Goal: Communication & Community: Answer question/provide support

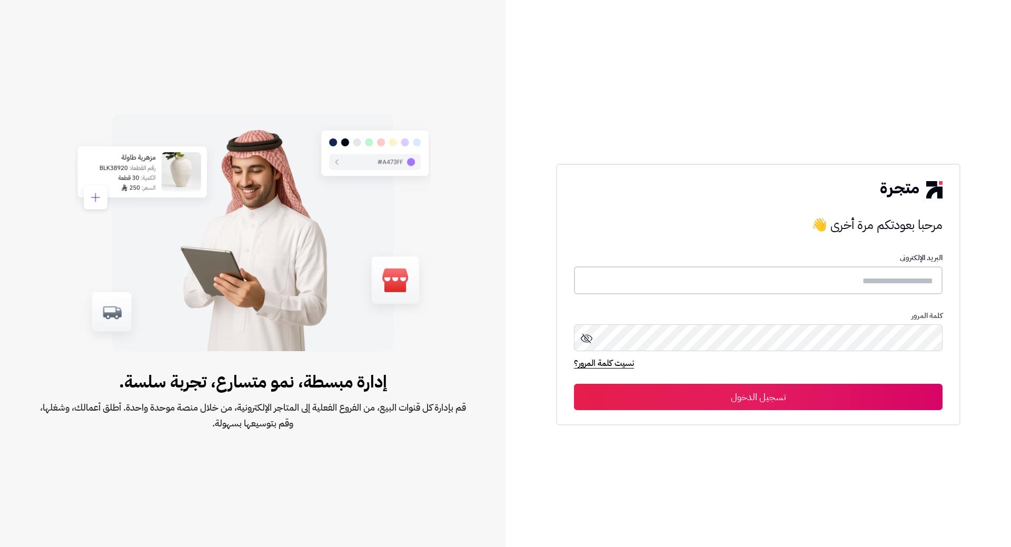
type input "**********"
click at [656, 405] on button "تسجيل الدخول" at bounding box center [758, 396] width 369 height 26
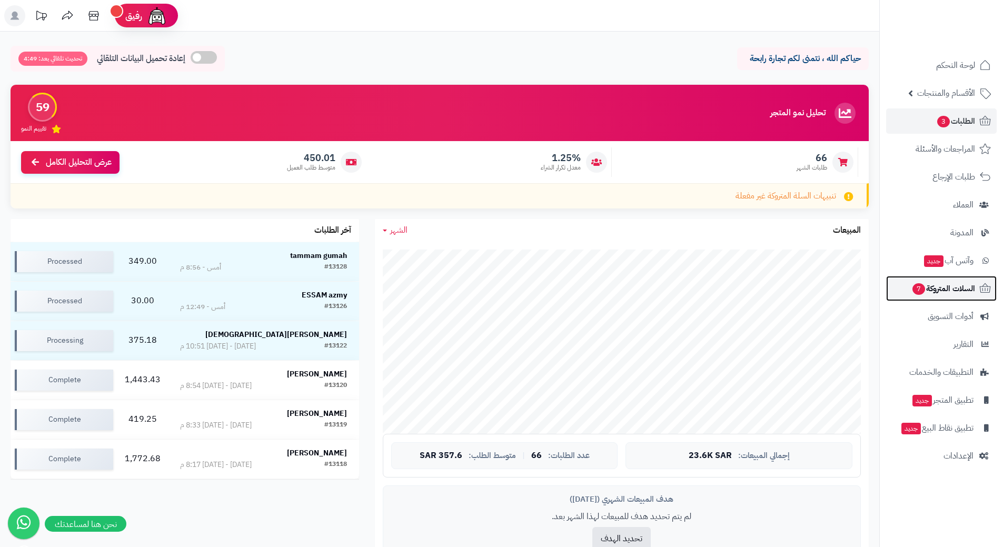
click at [942, 291] on span "السلات المتروكة 7" at bounding box center [943, 288] width 64 height 15
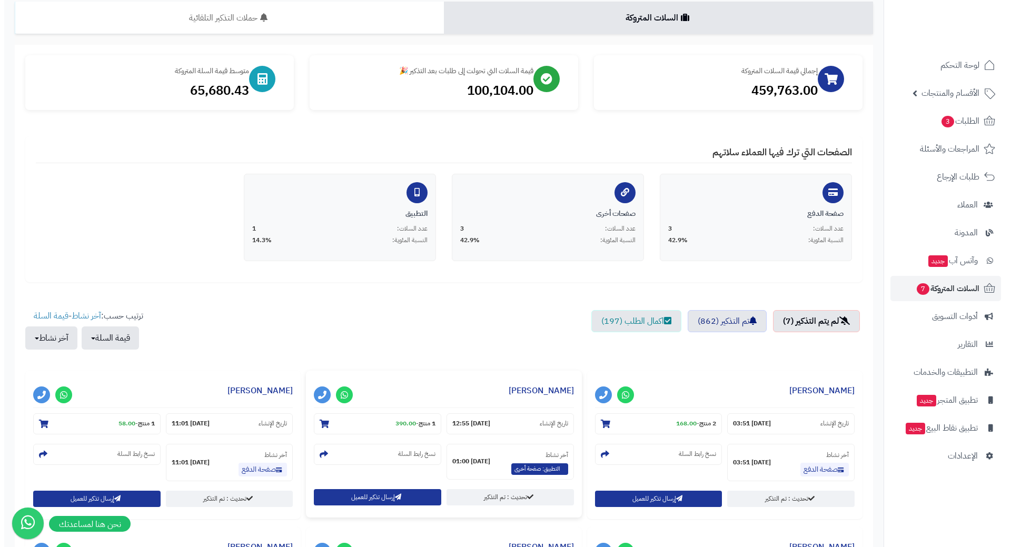
scroll to position [211, 0]
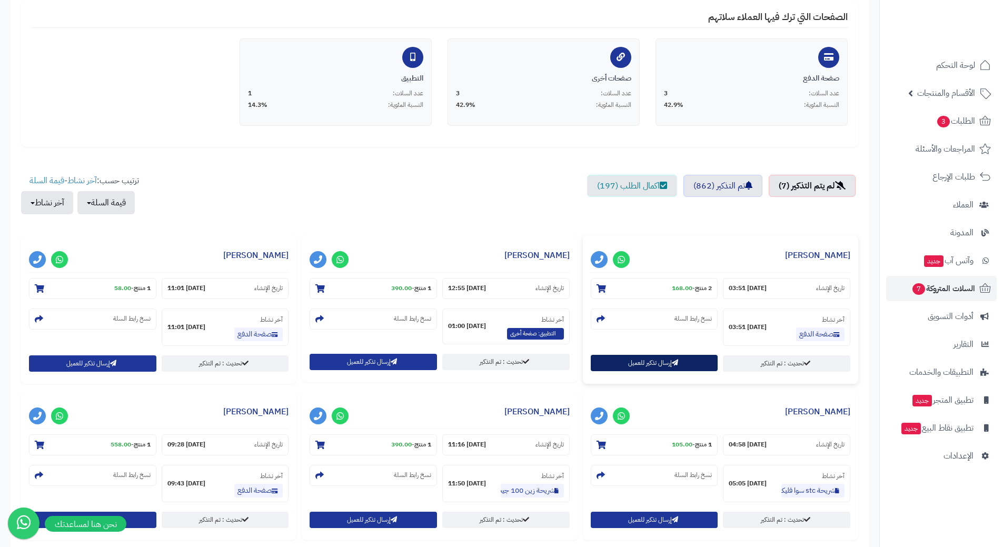
click at [662, 363] on button "إرسال تذكير للعميل" at bounding box center [654, 363] width 127 height 16
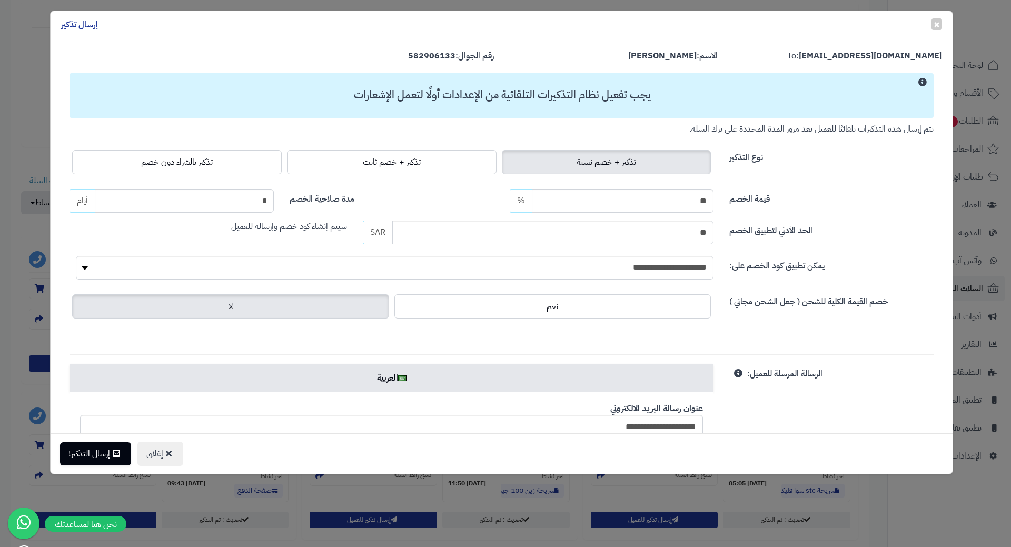
drag, startPoint x: 224, startPoint y: 164, endPoint x: 196, endPoint y: 215, distance: 57.5
click at [224, 165] on label "تذكير بالشراء دون خصم" at bounding box center [177, 162] width 210 height 24
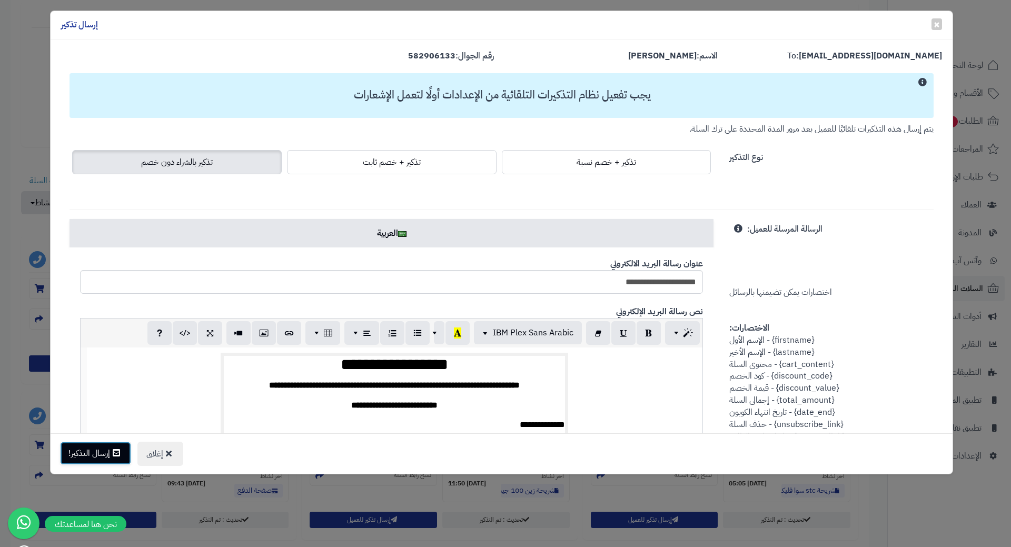
click at [85, 455] on button "إرسال التذكير!" at bounding box center [95, 453] width 71 height 23
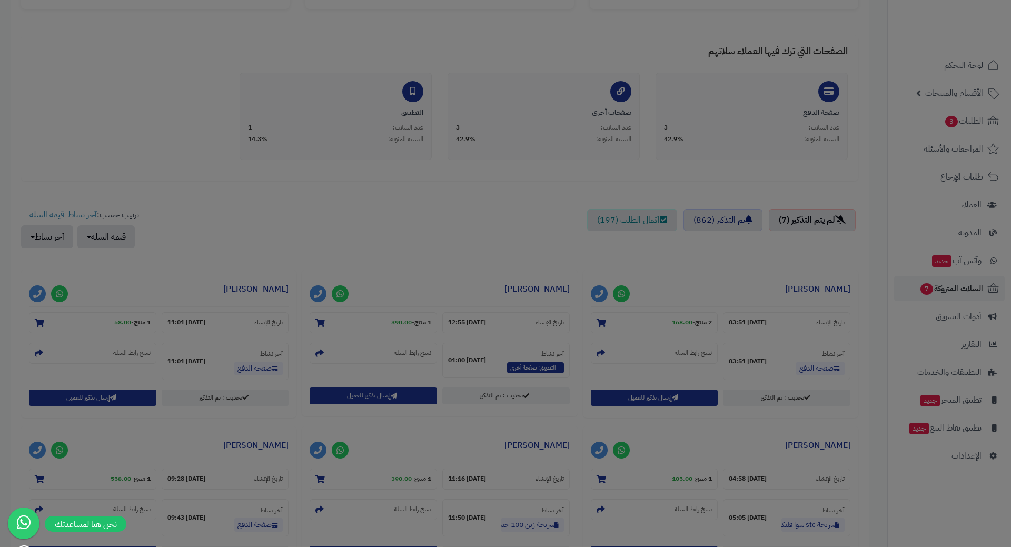
scroll to position [245, 0]
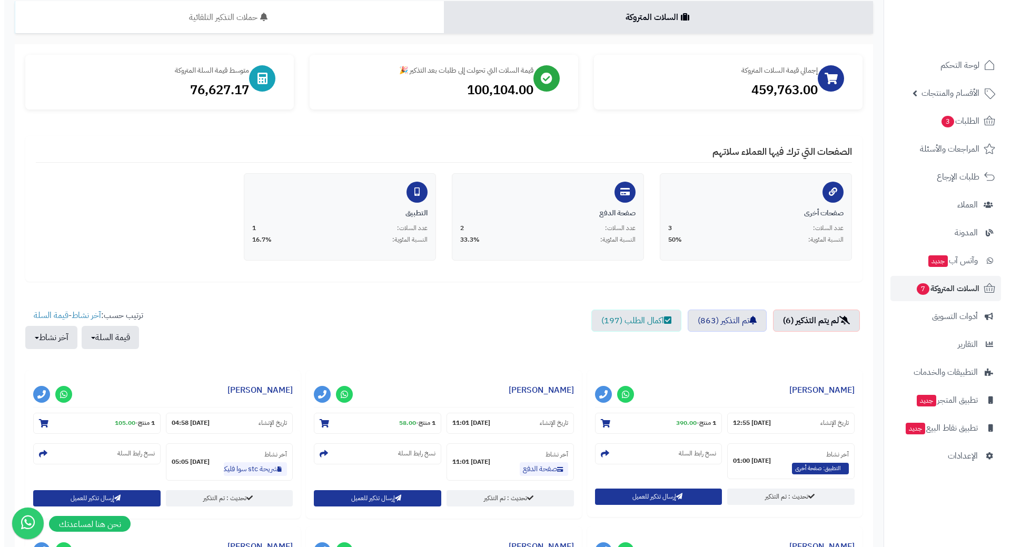
scroll to position [211, 0]
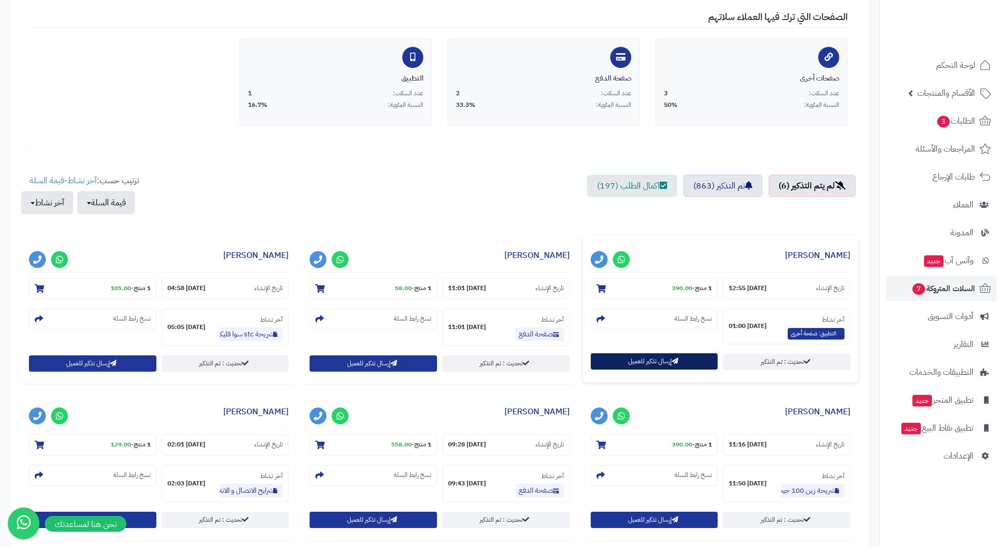
click at [681, 359] on button "إرسال تذكير للعميل" at bounding box center [654, 361] width 127 height 16
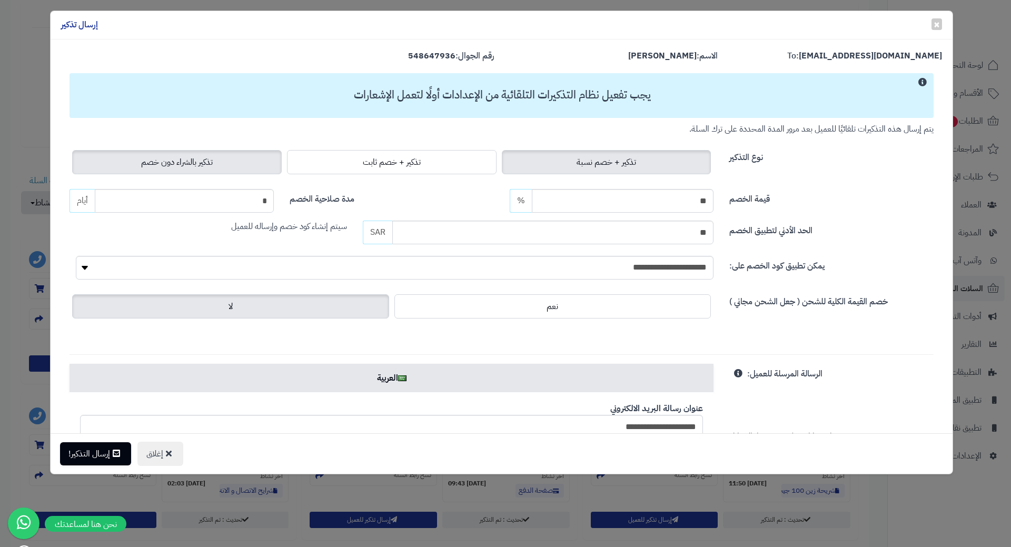
click at [254, 164] on label "تذكير بالشراء دون خصم" at bounding box center [177, 162] width 210 height 24
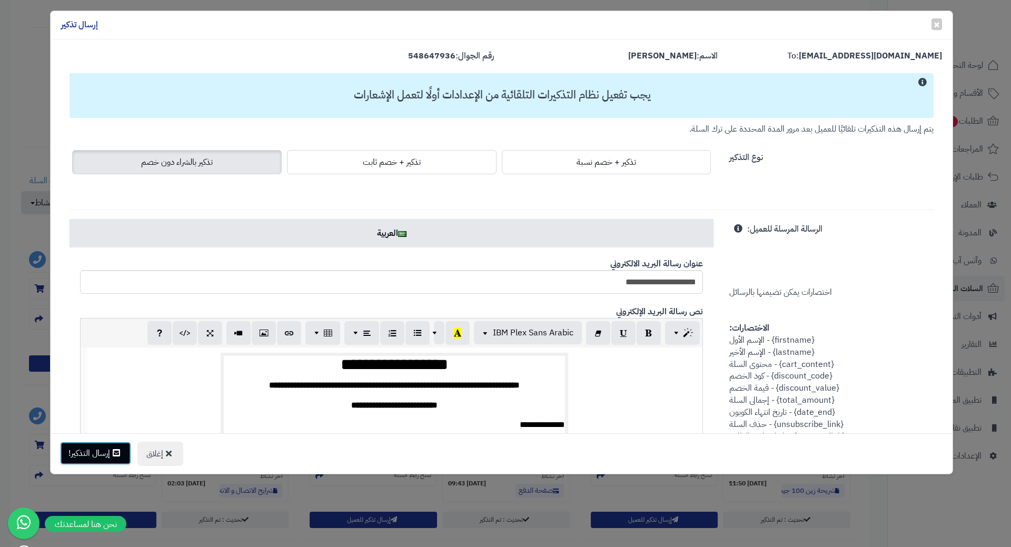
click at [100, 458] on button "إرسال التذكير!" at bounding box center [95, 453] width 71 height 23
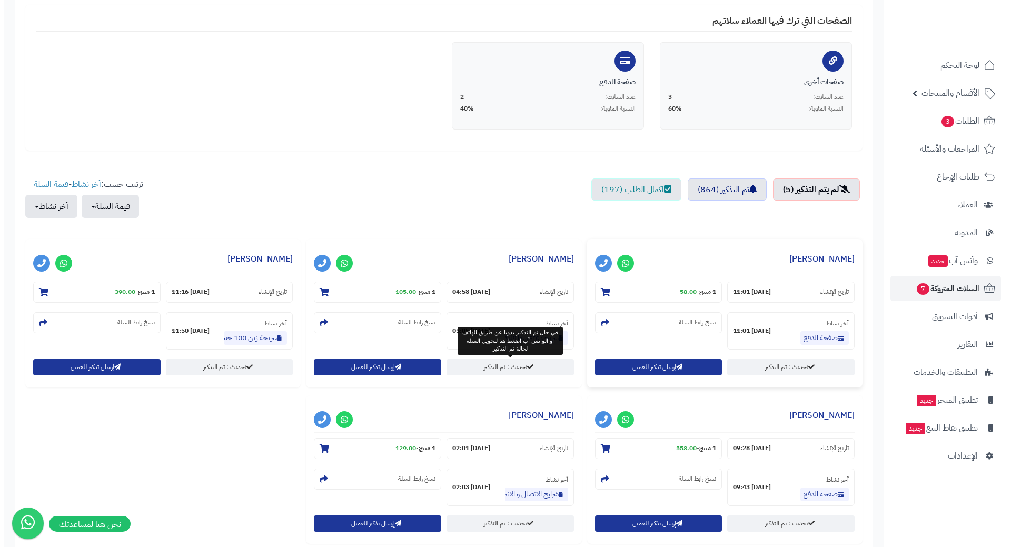
scroll to position [211, 0]
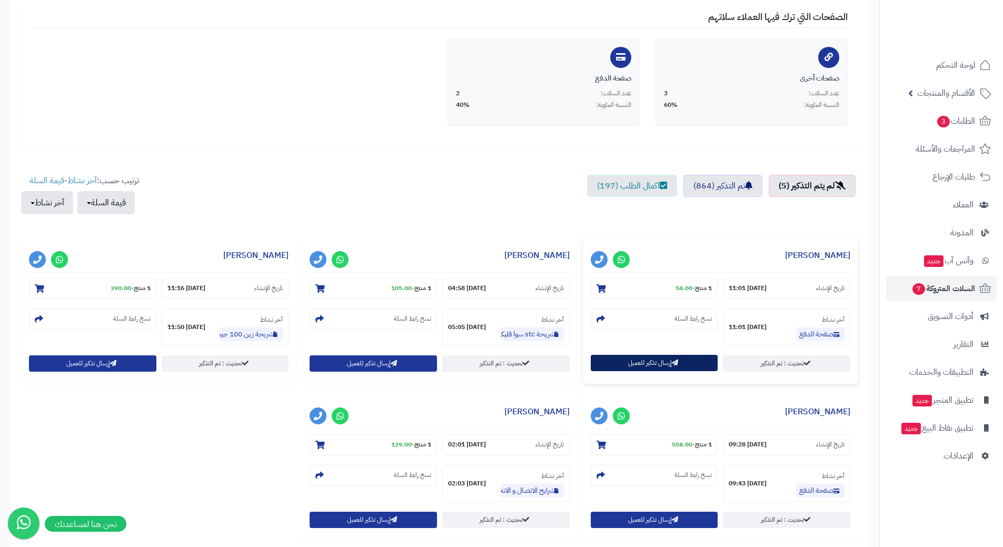
click at [623, 364] on button "إرسال تذكير للعميل" at bounding box center [654, 363] width 127 height 16
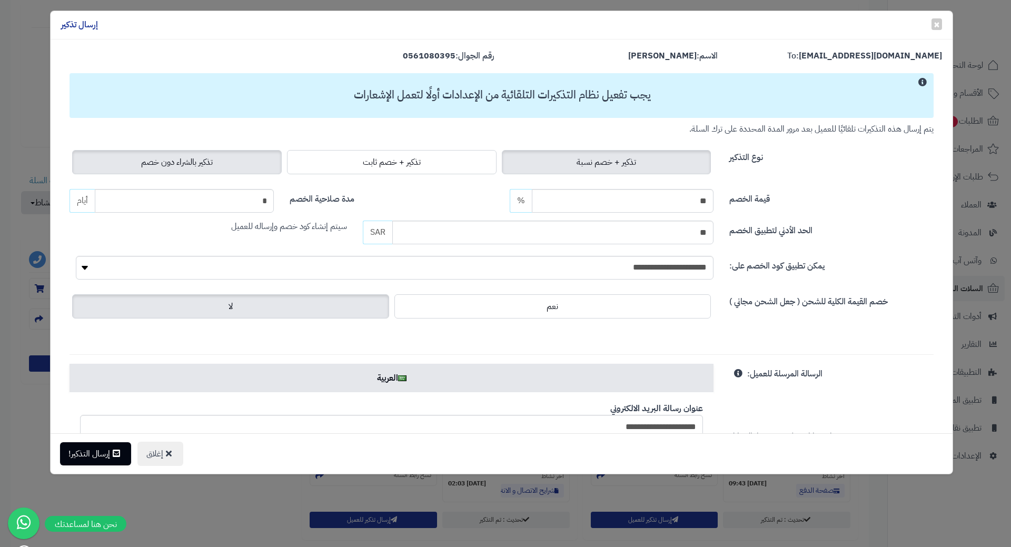
drag, startPoint x: 200, startPoint y: 151, endPoint x: 200, endPoint y: 158, distance: 7.4
click at [200, 154] on label "تذكير بالشراء دون خصم" at bounding box center [177, 162] width 210 height 24
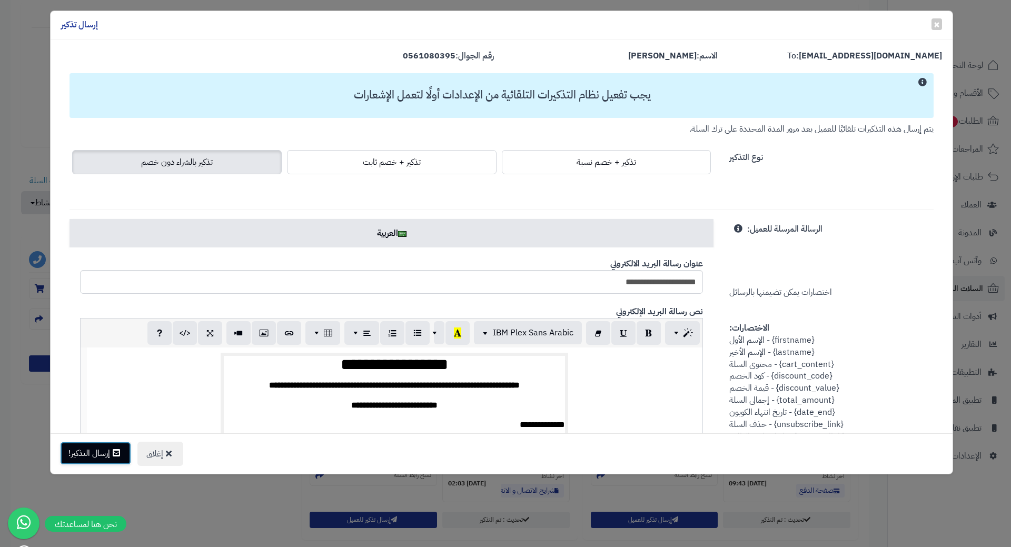
click at [77, 459] on button "إرسال التذكير!" at bounding box center [95, 453] width 71 height 23
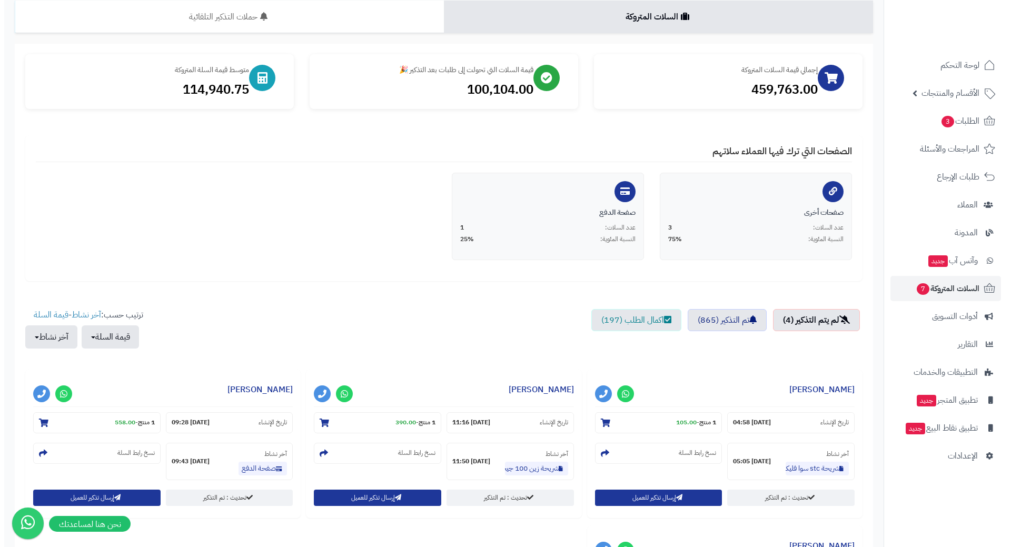
scroll to position [211, 0]
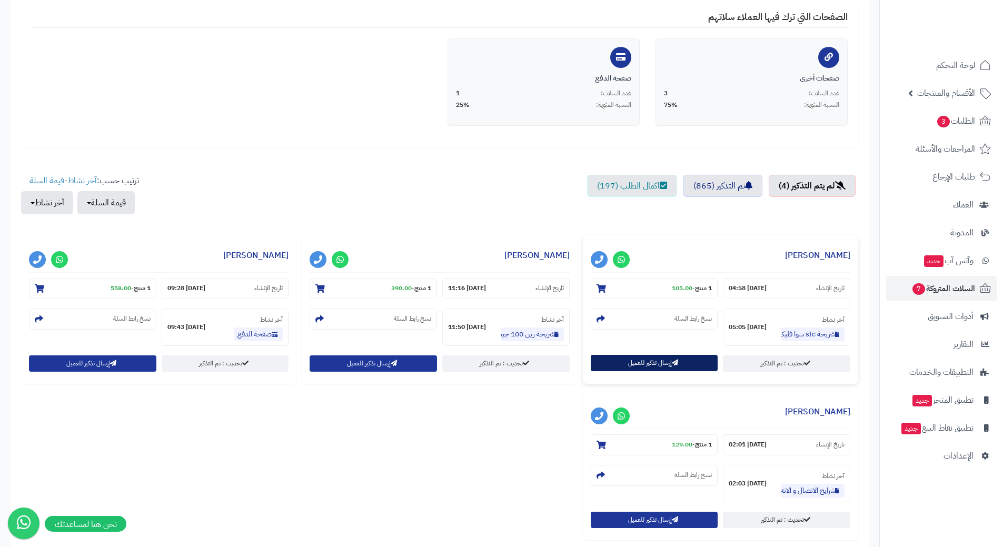
click at [639, 364] on button "إرسال تذكير للعميل" at bounding box center [654, 363] width 127 height 16
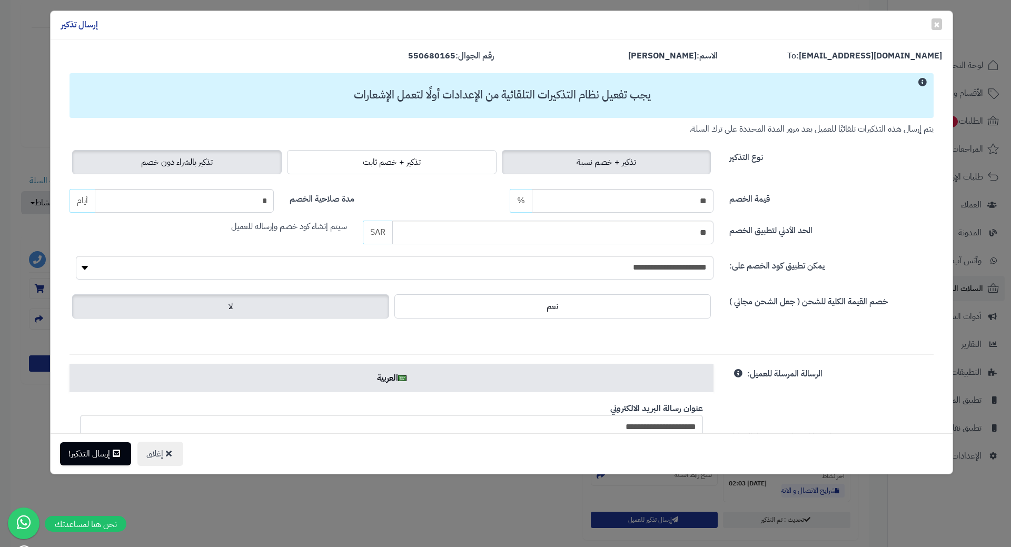
click at [194, 172] on label "تذكير بالشراء دون خصم" at bounding box center [177, 162] width 210 height 24
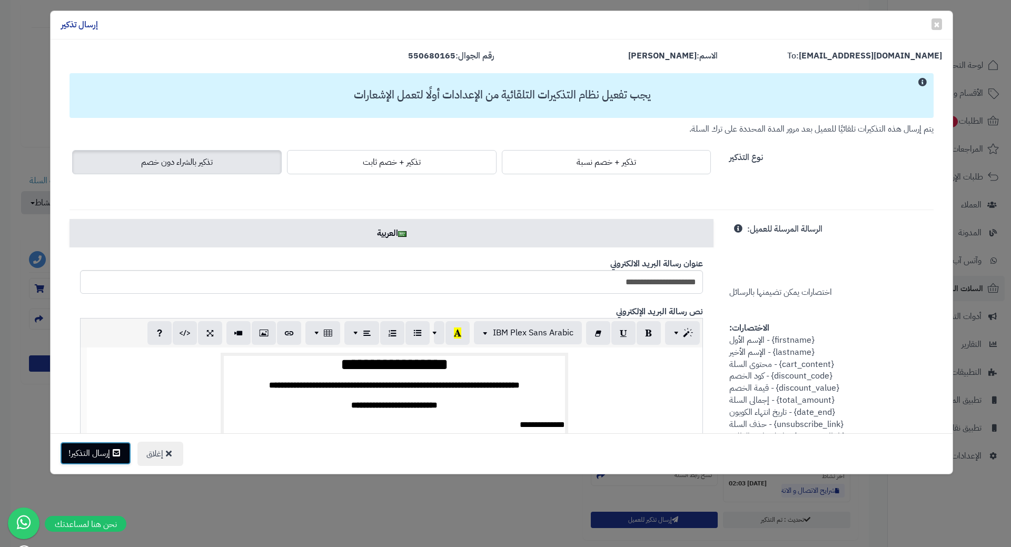
click at [96, 456] on button "إرسال التذكير!" at bounding box center [95, 453] width 71 height 23
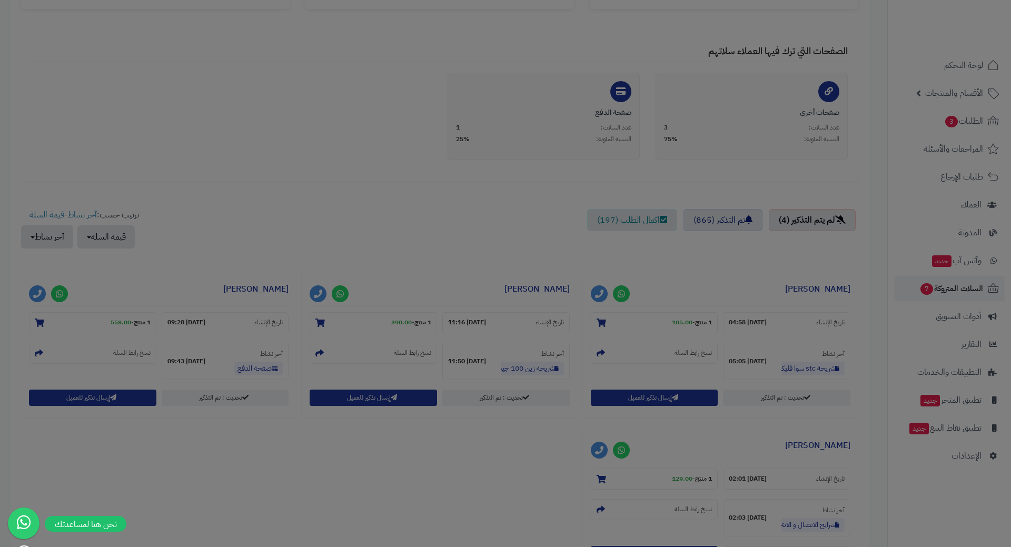
scroll to position [245, 0]
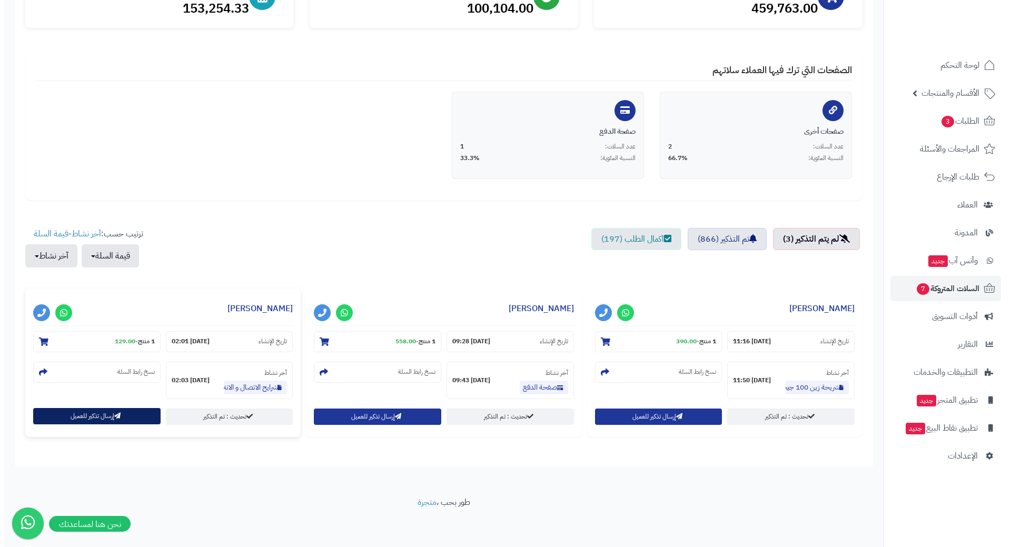
scroll to position [160, 0]
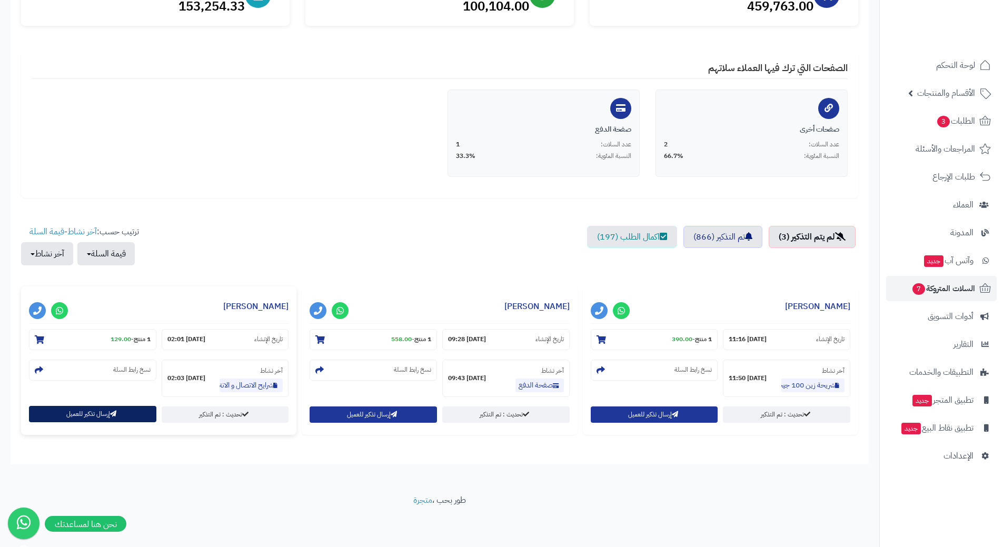
click at [103, 416] on button "إرسال تذكير للعميل" at bounding box center [92, 414] width 127 height 16
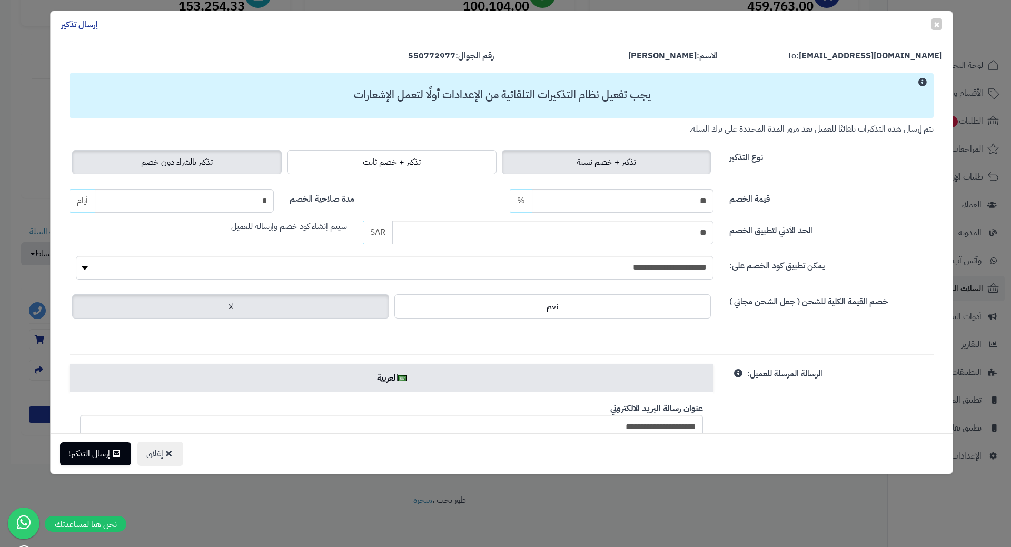
click at [211, 167] on span "تذكير بالشراء دون خصم" at bounding box center [177, 162] width 72 height 13
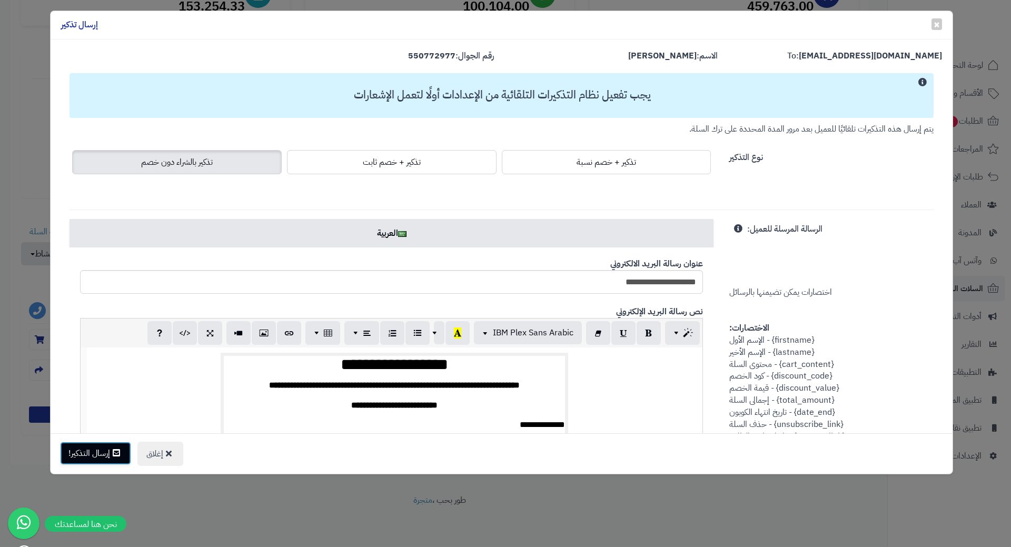
click at [103, 452] on button "إرسال التذكير!" at bounding box center [95, 453] width 71 height 23
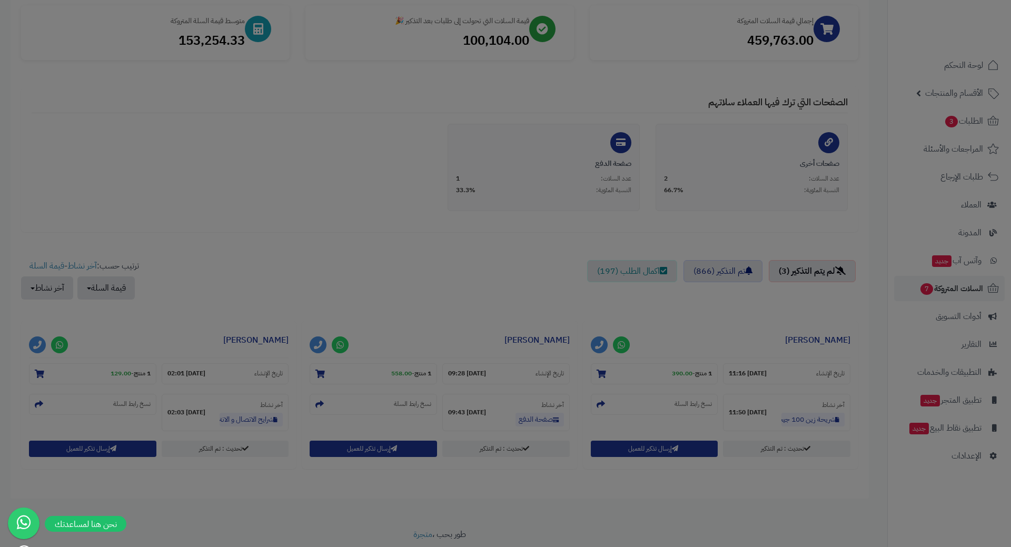
scroll to position [194, 0]
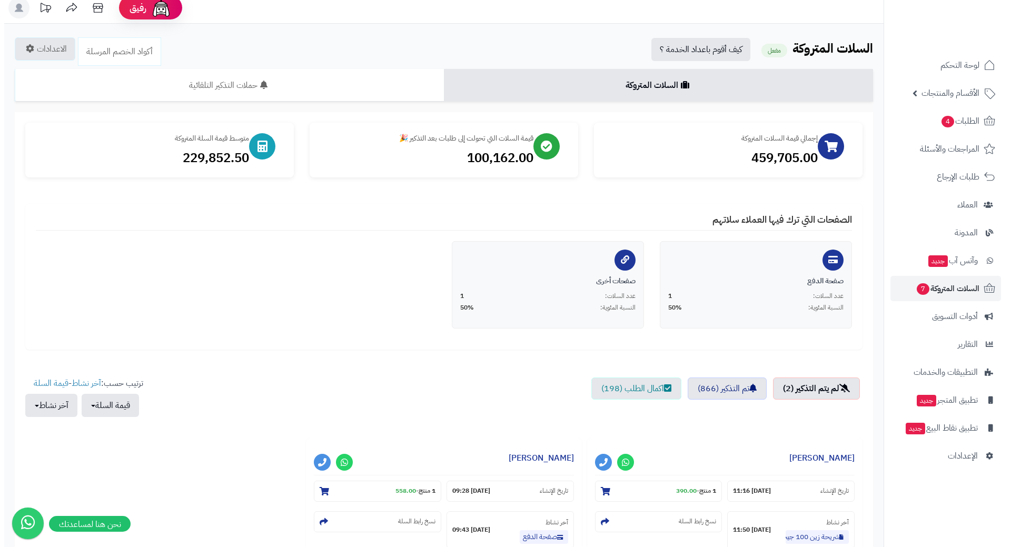
scroll to position [160, 0]
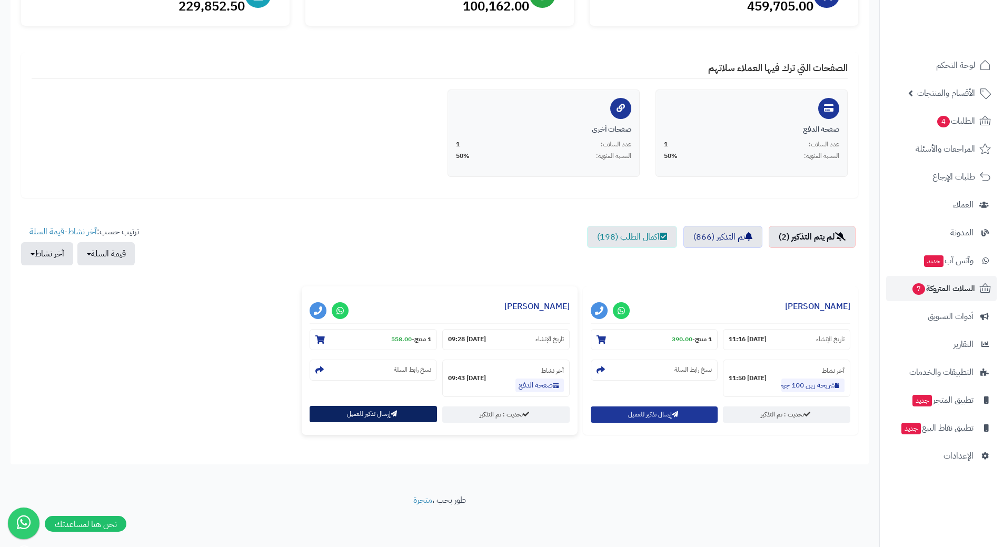
click at [372, 417] on button "إرسال تذكير للعميل" at bounding box center [373, 414] width 127 height 16
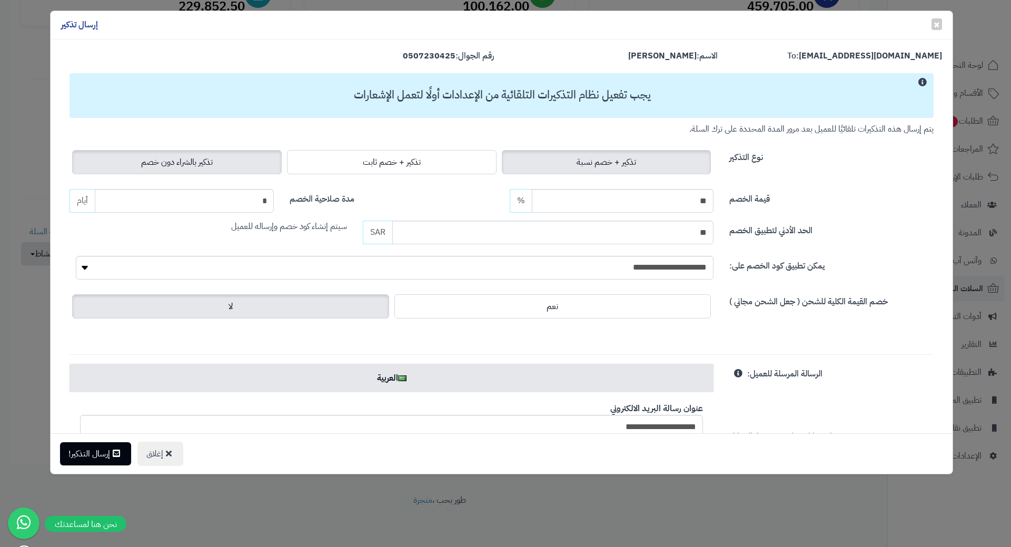
click at [187, 162] on span "تذكير بالشراء دون خصم" at bounding box center [177, 162] width 72 height 13
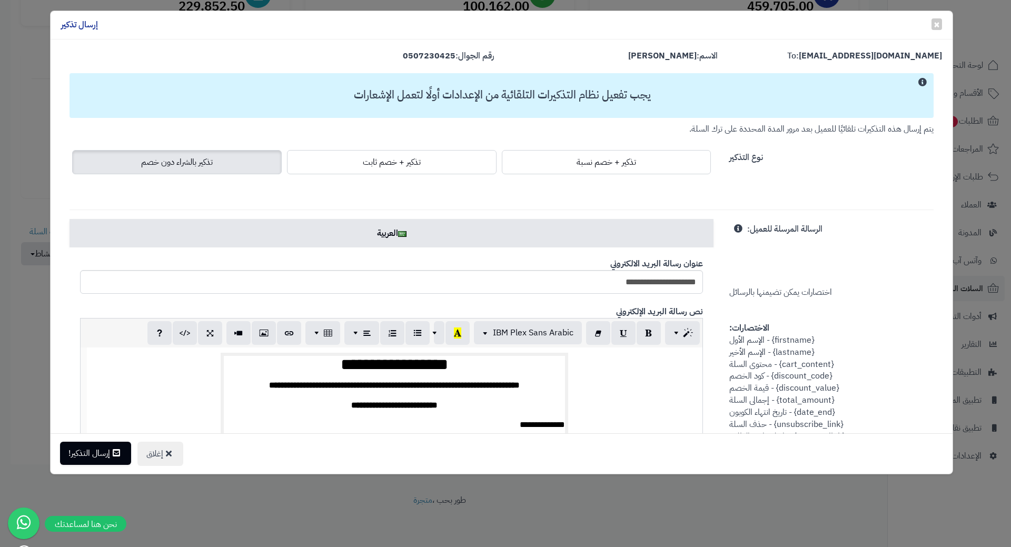
click at [91, 468] on div "إغلاق إرسال التذكير!" at bounding box center [502, 453] width 902 height 41
click at [92, 457] on button "إرسال التذكير!" at bounding box center [95, 453] width 71 height 23
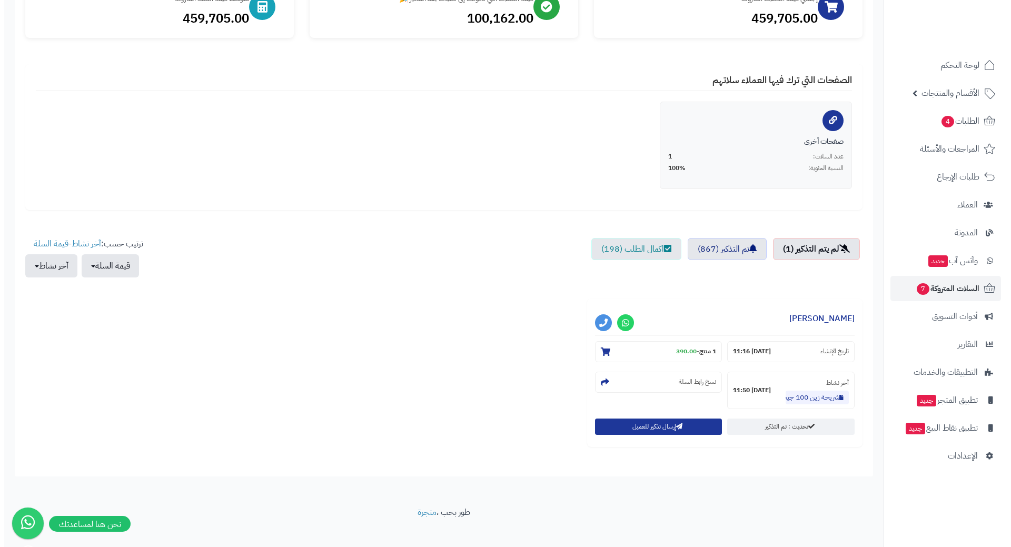
scroll to position [107, 0]
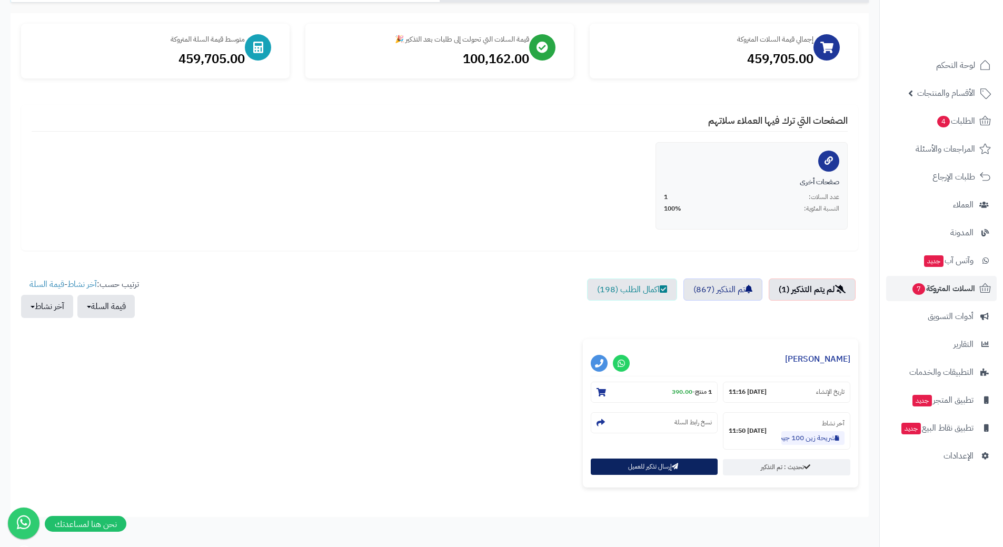
click at [659, 462] on button "إرسال تذكير للعميل" at bounding box center [654, 467] width 127 height 16
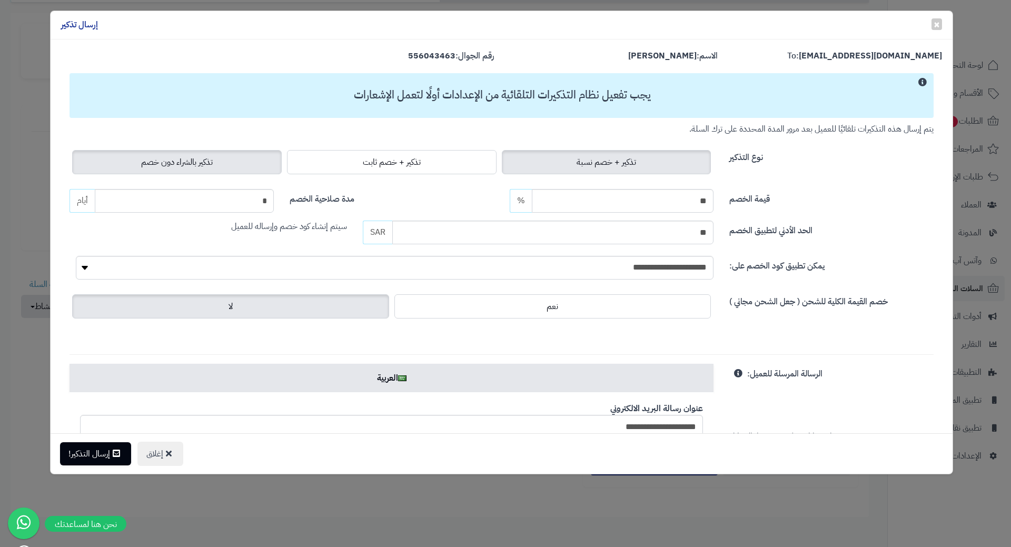
click at [213, 161] on span "تذكير بالشراء دون خصم" at bounding box center [177, 162] width 72 height 13
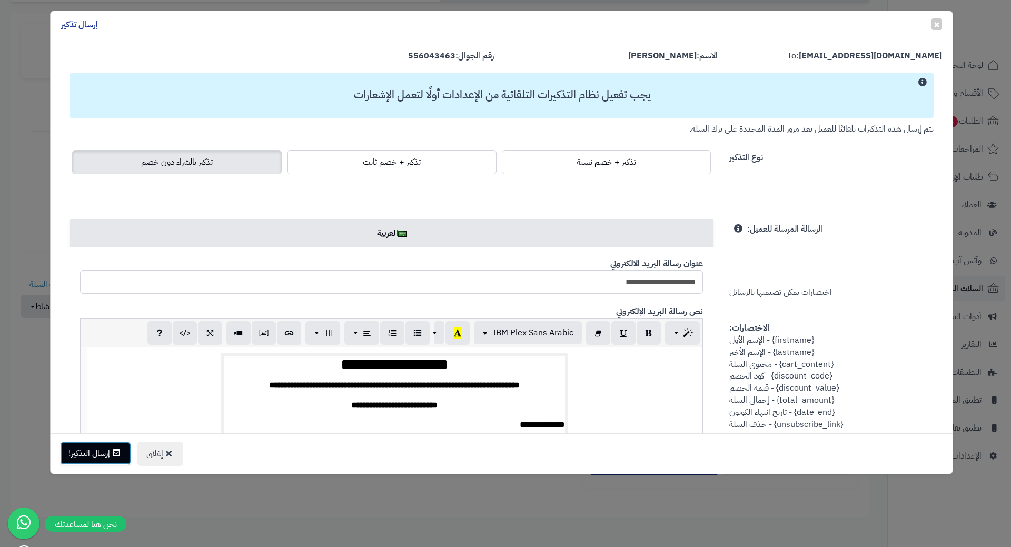
click at [104, 455] on button "إرسال التذكير!" at bounding box center [95, 453] width 71 height 23
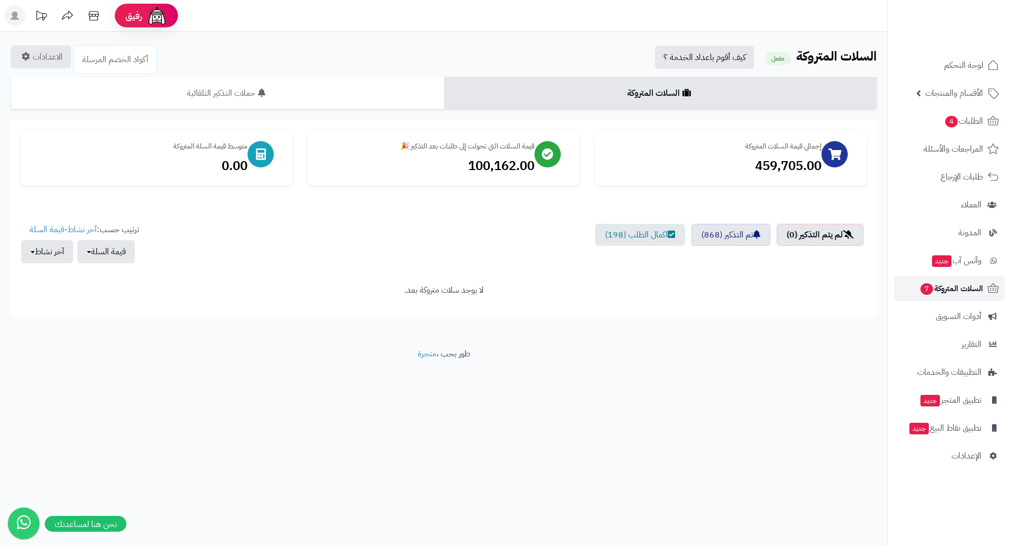
click at [934, 279] on link "السلات المتروكة 7" at bounding box center [949, 288] width 111 height 25
click at [918, 116] on link "الطلبات 4" at bounding box center [949, 120] width 111 height 25
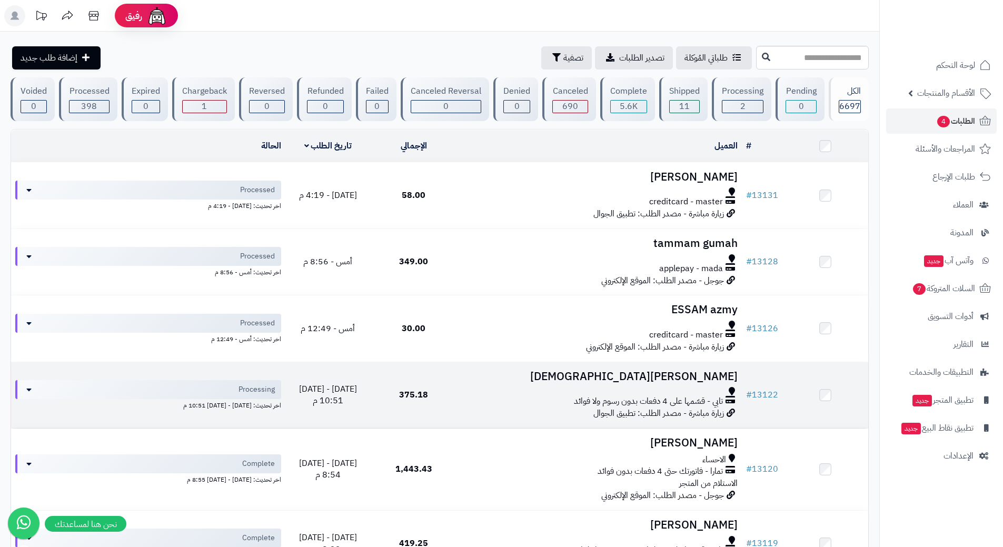
click at [479, 401] on div "تابي - قسّمها على 4 دفعات بدون رسوم ولا فوائد" at bounding box center [599, 401] width 277 height 12
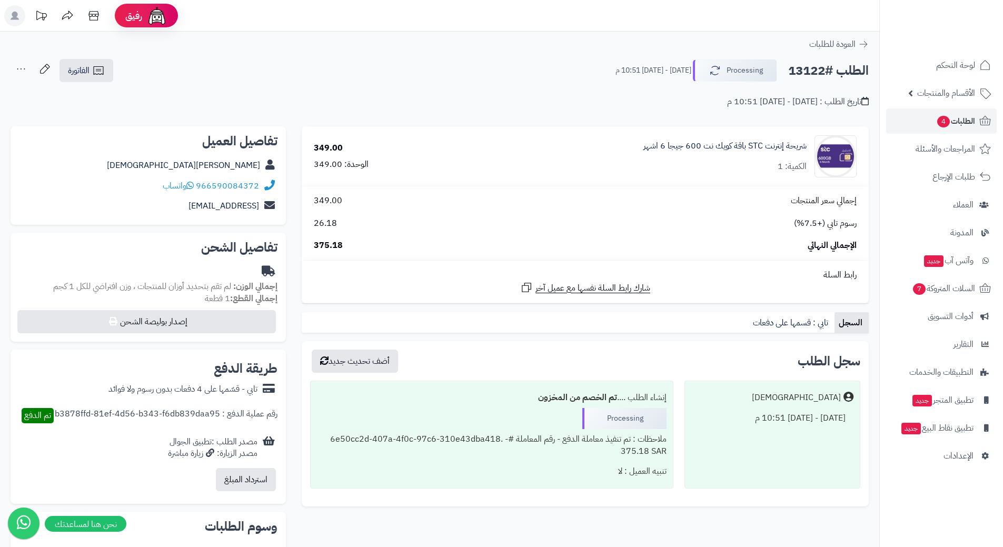
click at [838, 67] on h2 "الطلب #13122" at bounding box center [828, 71] width 81 height 22
copy div "الطلب #13122 Processing"
click at [187, 186] on span "واتساب" at bounding box center [178, 186] width 31 height 13
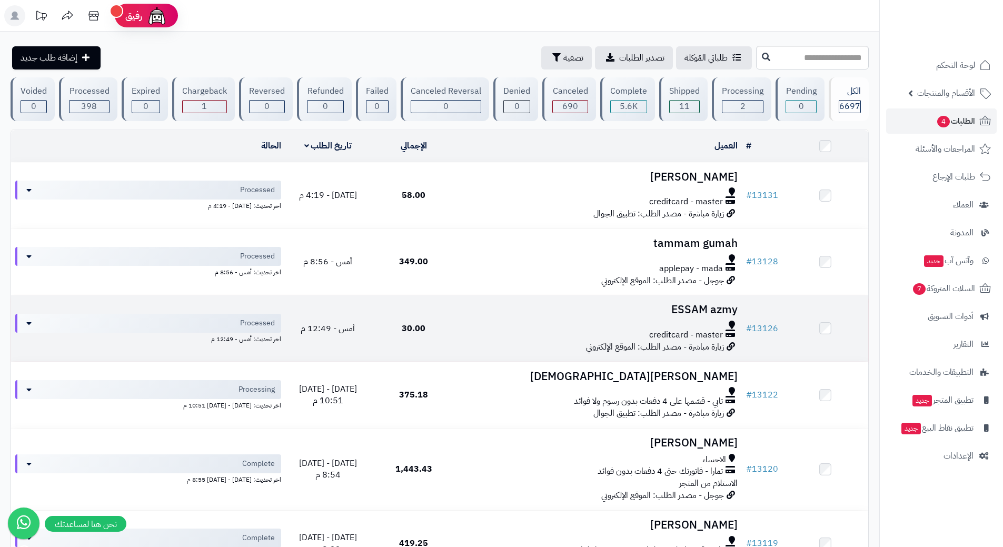
click at [468, 329] on div "creditcard - master" at bounding box center [599, 335] width 277 height 12
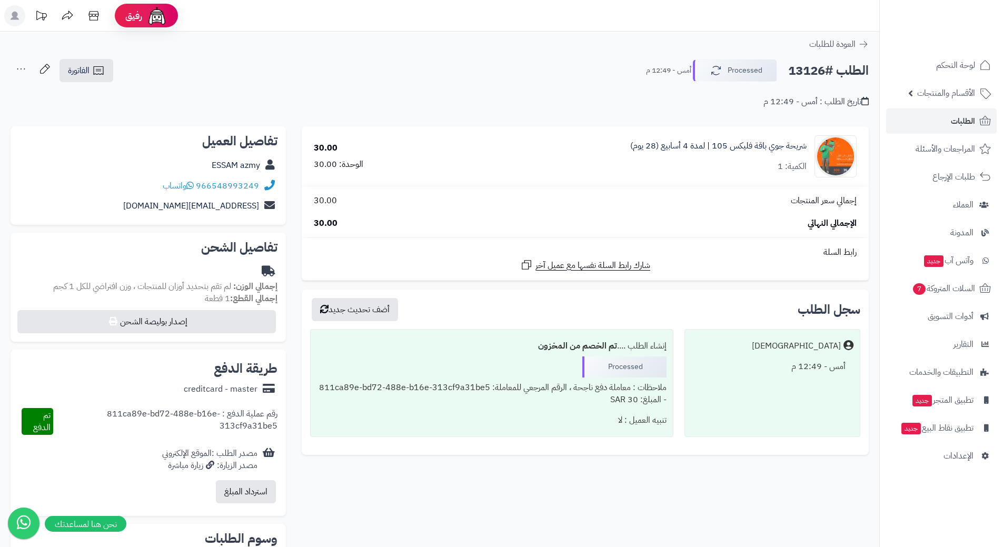
click at [834, 68] on h2 "الطلب #13126" at bounding box center [828, 71] width 81 height 22
click at [835, 68] on h2 "الطلب #13126" at bounding box center [828, 71] width 81 height 22
copy div "الطلب #13126 Processed"
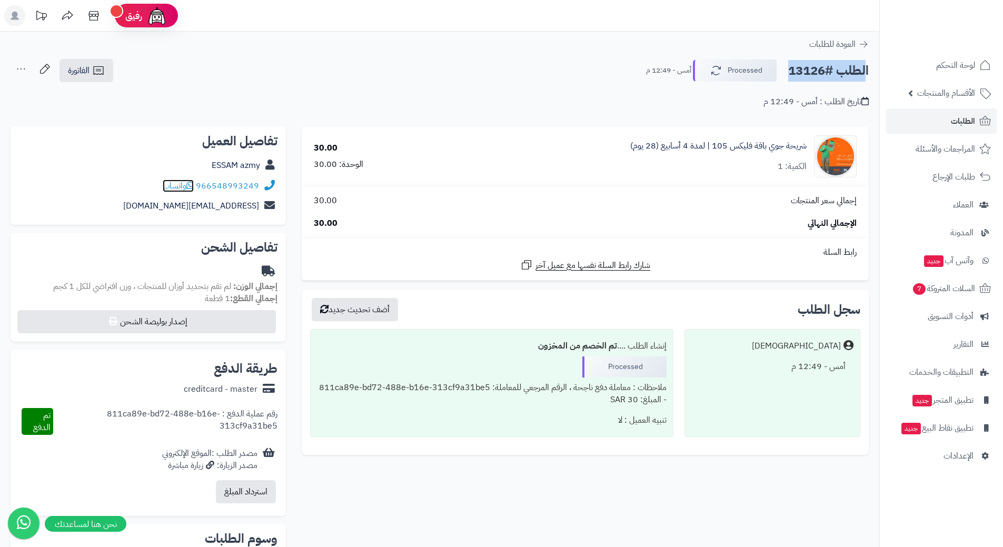
click at [191, 185] on icon at bounding box center [189, 185] width 7 height 8
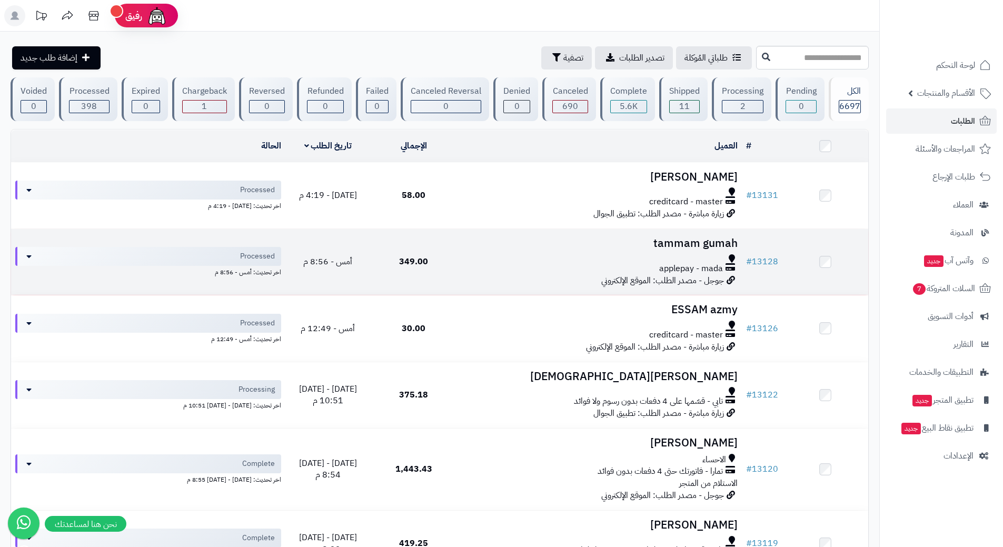
click at [483, 254] on div at bounding box center [599, 258] width 277 height 8
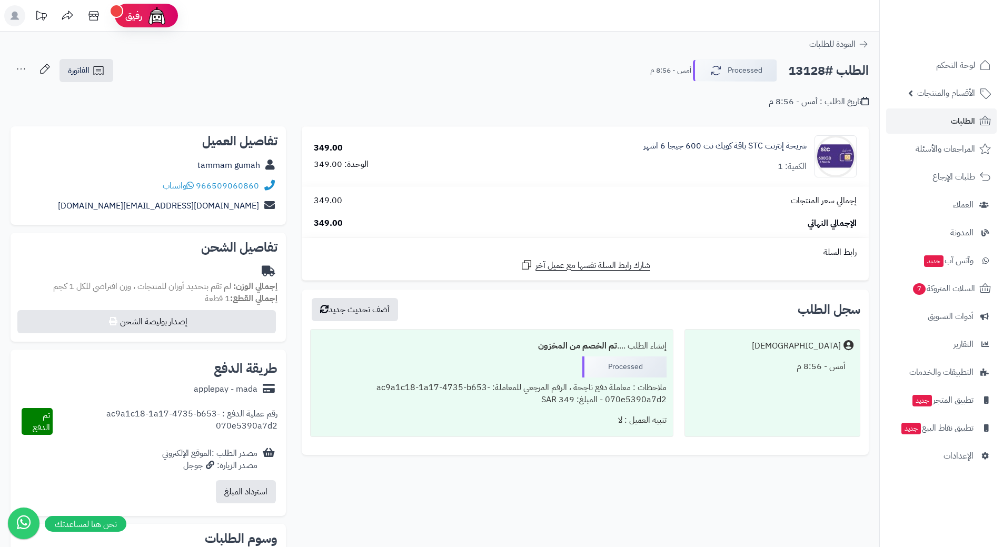
click at [839, 70] on h2 "الطلب #13128" at bounding box center [828, 71] width 81 height 22
copy div "الطلب #13128 Processed"
click at [191, 185] on icon at bounding box center [189, 185] width 7 height 8
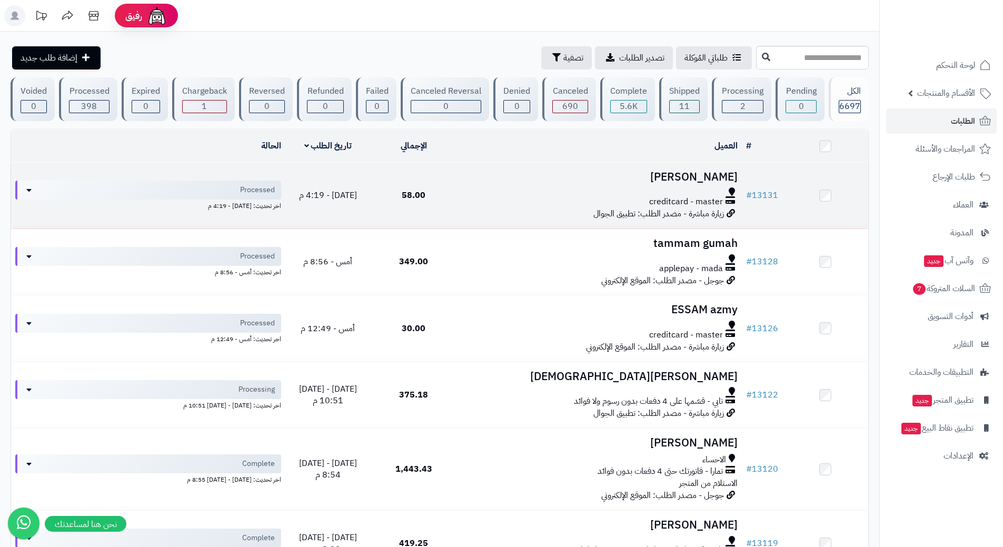
click at [490, 200] on div "creditcard - master" at bounding box center [599, 202] width 277 height 12
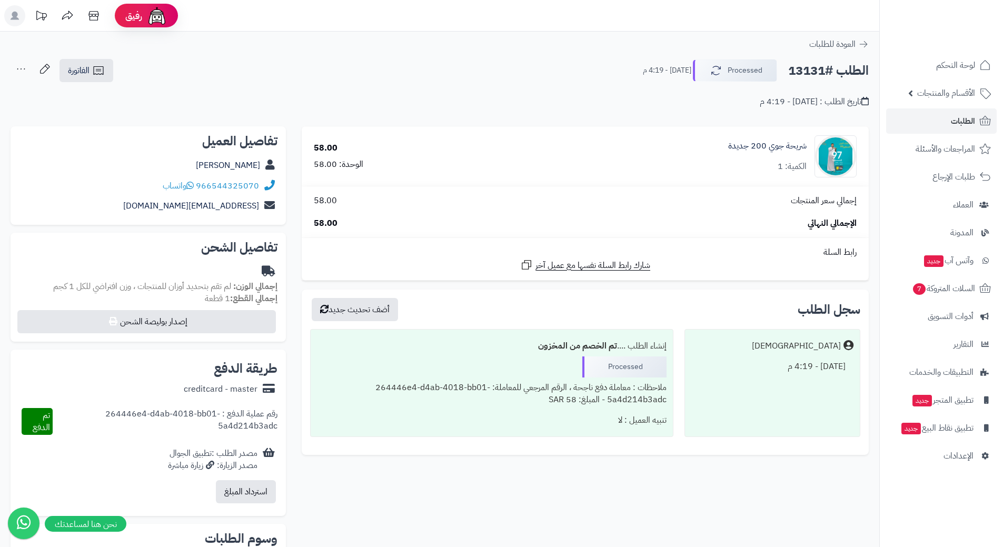
click at [836, 69] on h2 "الطلب #13131" at bounding box center [828, 71] width 81 height 22
copy div "الطلب #13131 Processed"
click at [191, 183] on icon at bounding box center [189, 185] width 7 height 8
